Goal: Find specific page/section: Locate item on page

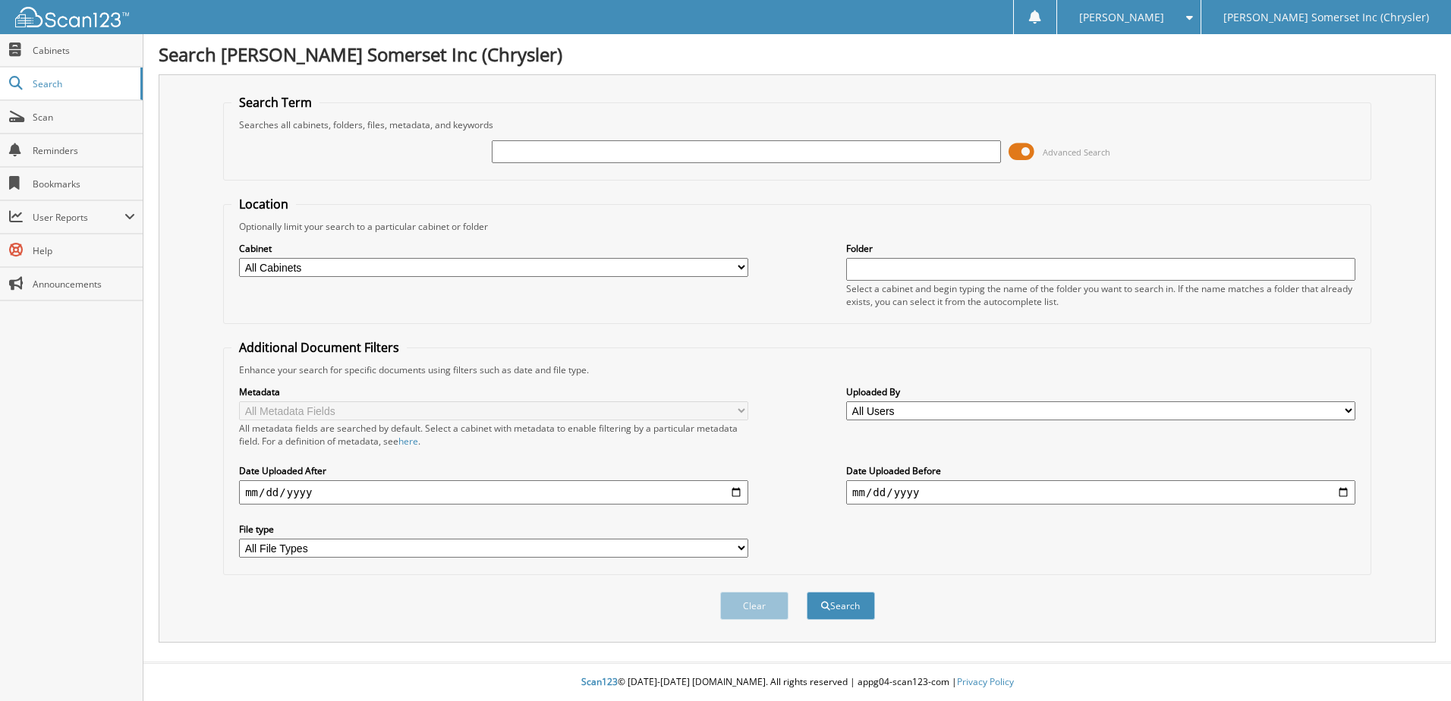
drag, startPoint x: 547, startPoint y: 134, endPoint x: 539, endPoint y: 149, distance: 16.7
click at [541, 146] on input "text" at bounding box center [746, 151] width 509 height 23
drag, startPoint x: 539, startPoint y: 149, endPoint x: 509, endPoint y: 155, distance: 30.2
click at [509, 155] on input "text" at bounding box center [746, 151] width 509 height 23
paste input "5108593"
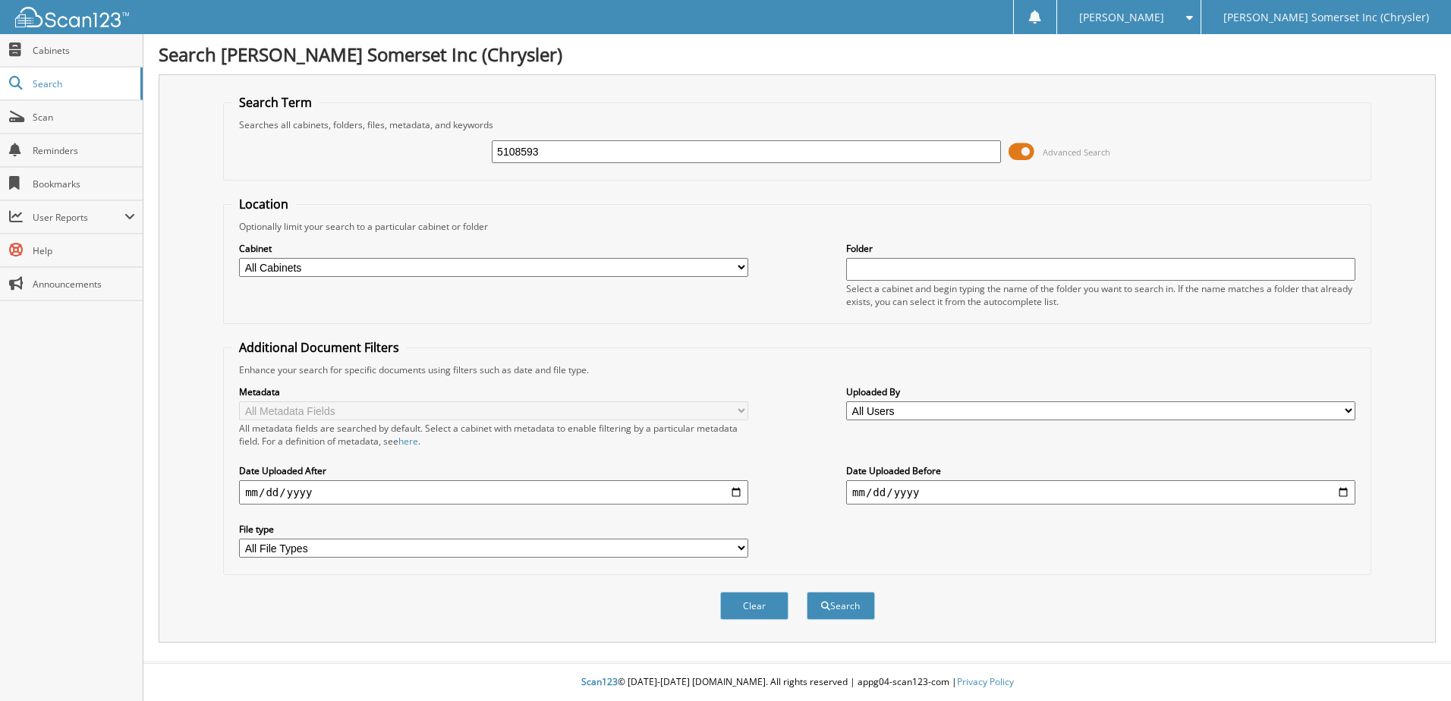
type input "5108593"
click at [807, 592] on button "Search" at bounding box center [841, 606] width 68 height 28
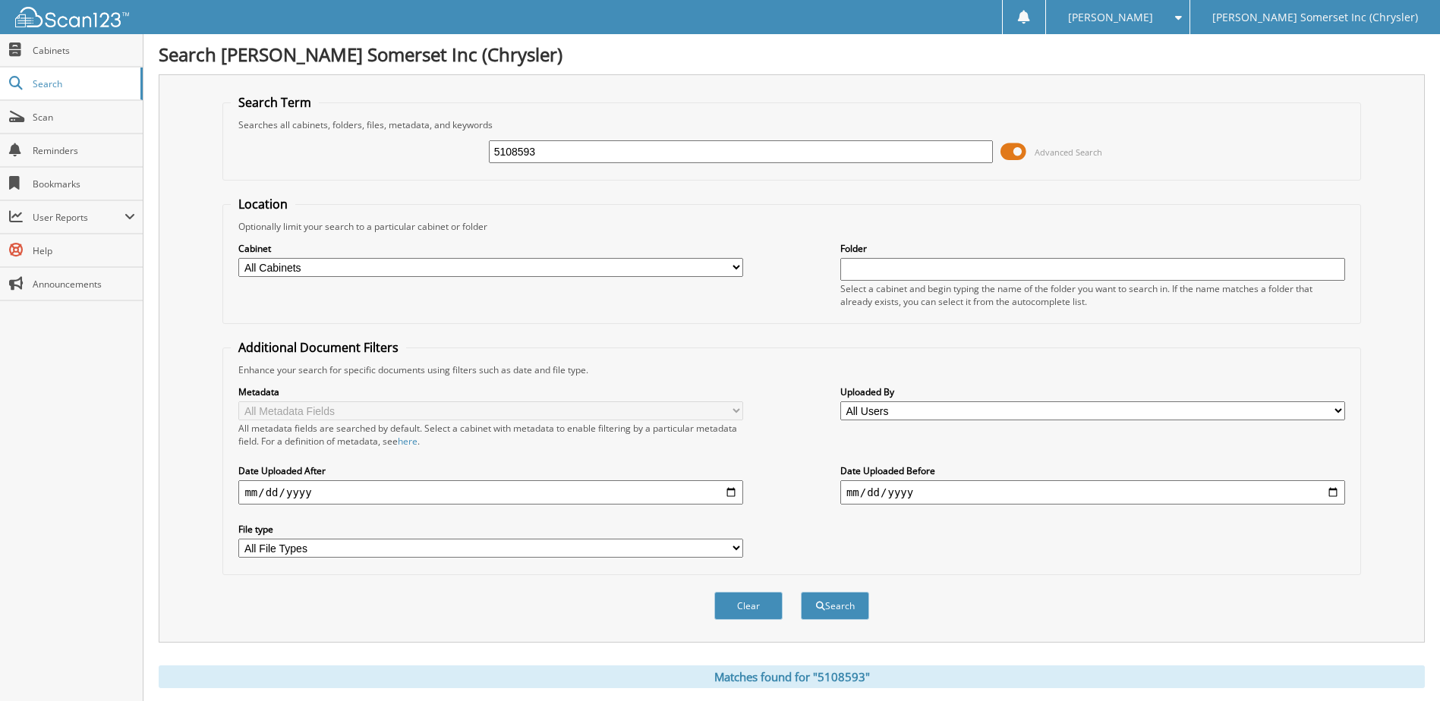
drag, startPoint x: 651, startPoint y: 152, endPoint x: 606, endPoint y: 153, distance: 45.5
click at [606, 153] on input "5108593" at bounding box center [741, 151] width 505 height 23
click at [801, 592] on button "Search" at bounding box center [835, 606] width 68 height 28
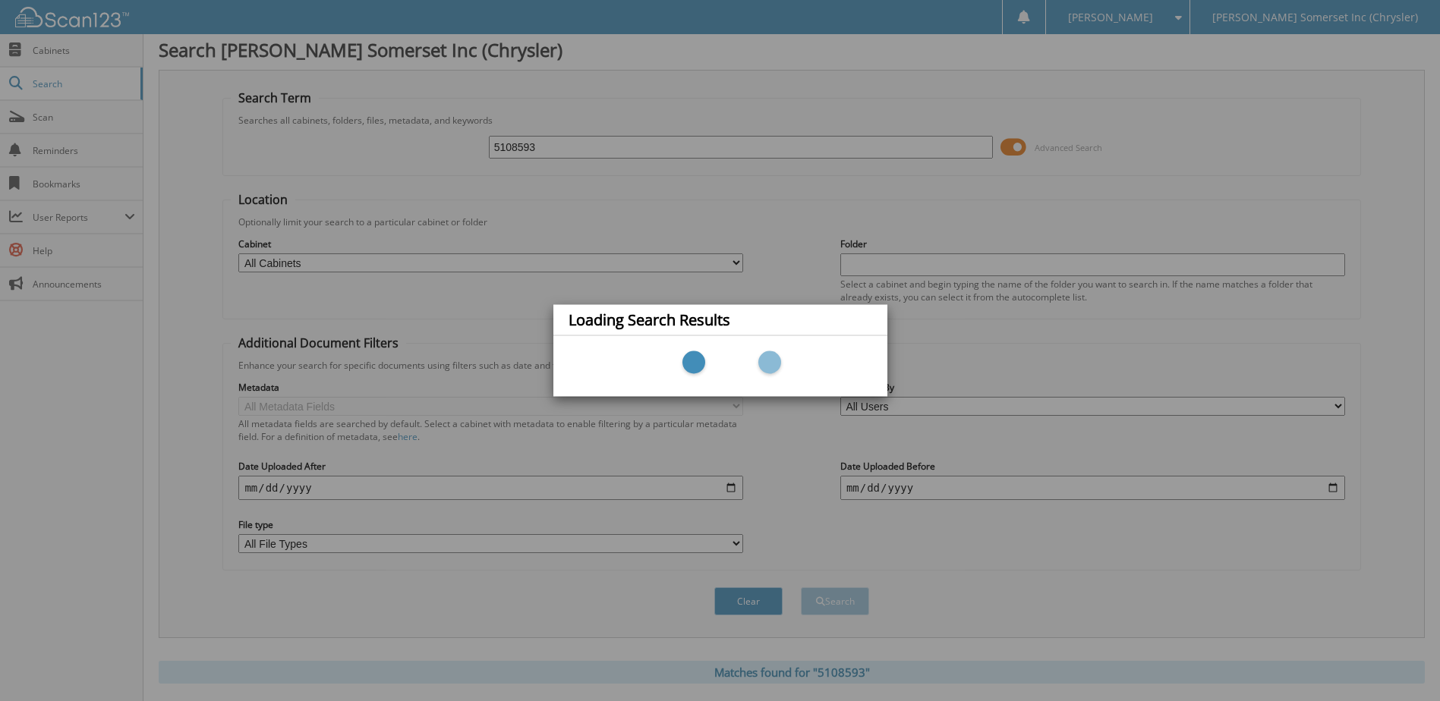
scroll to position [98, 0]
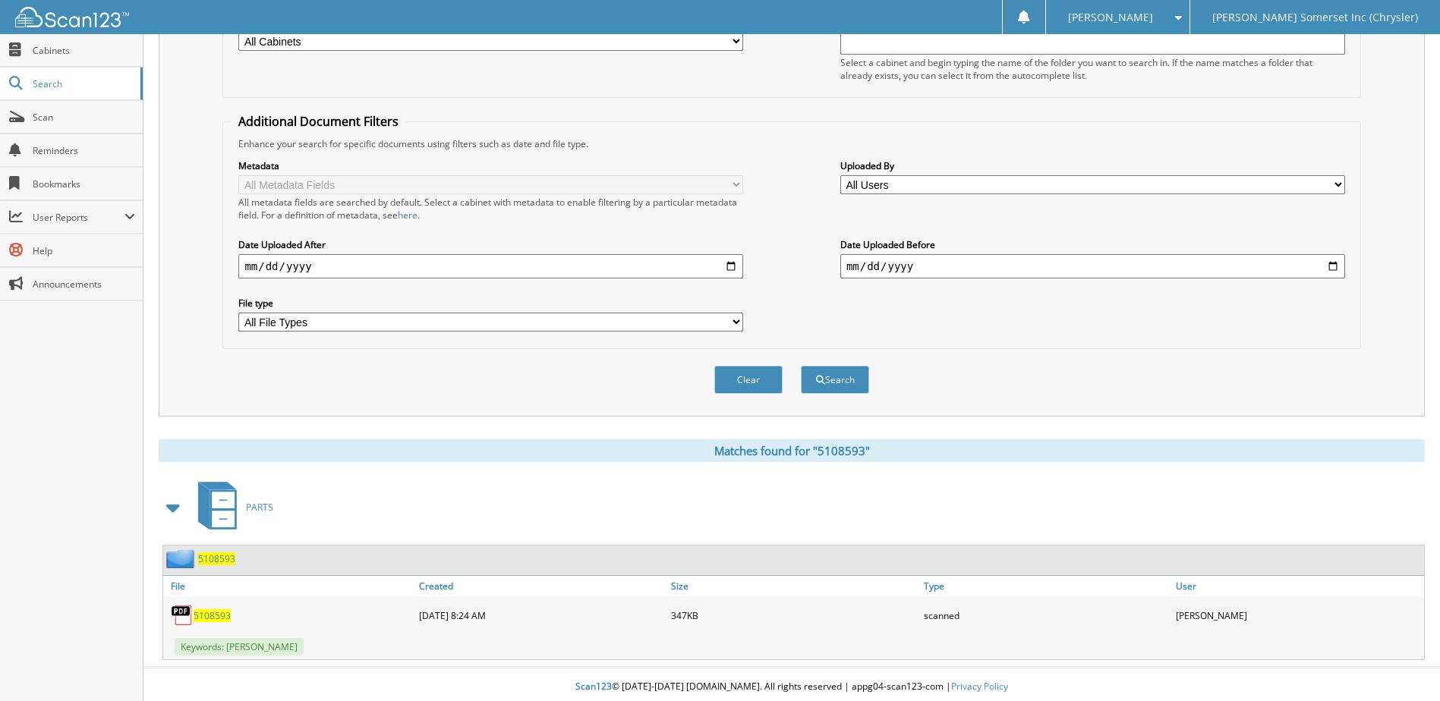
scroll to position [231, 0]
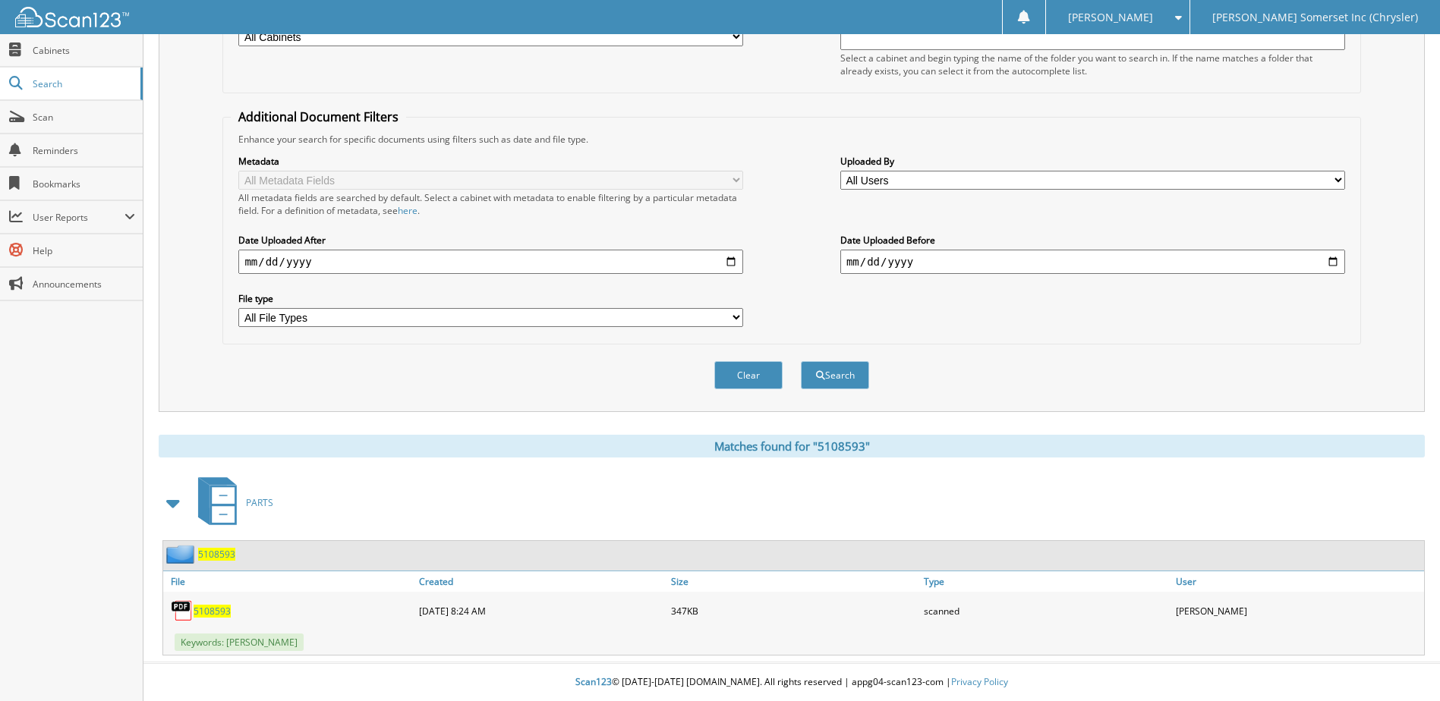
click at [176, 608] on img at bounding box center [182, 611] width 23 height 23
click at [210, 612] on span "5108593" at bounding box center [212, 611] width 37 height 13
